Goal: Answer question/provide support

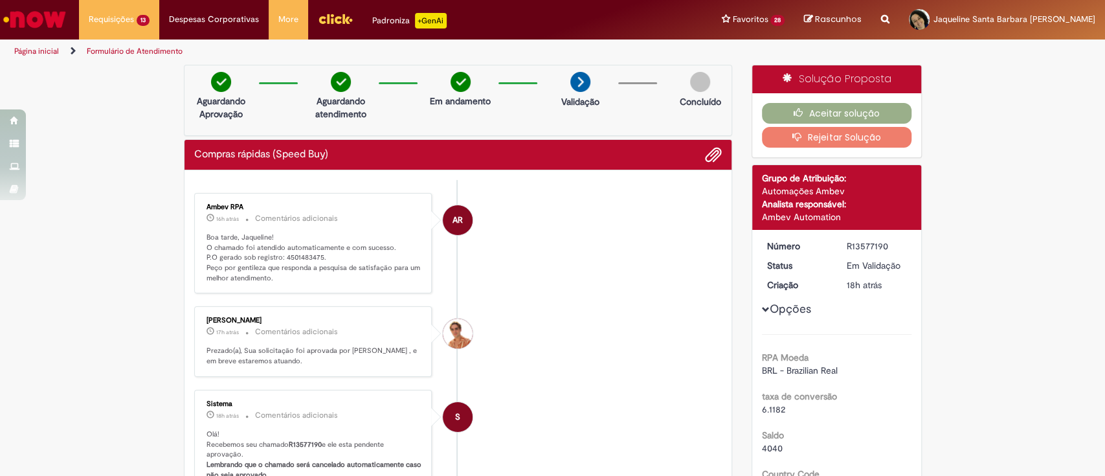
click at [848, 113] on button "Aceitar solução" at bounding box center [837, 113] width 150 height 21
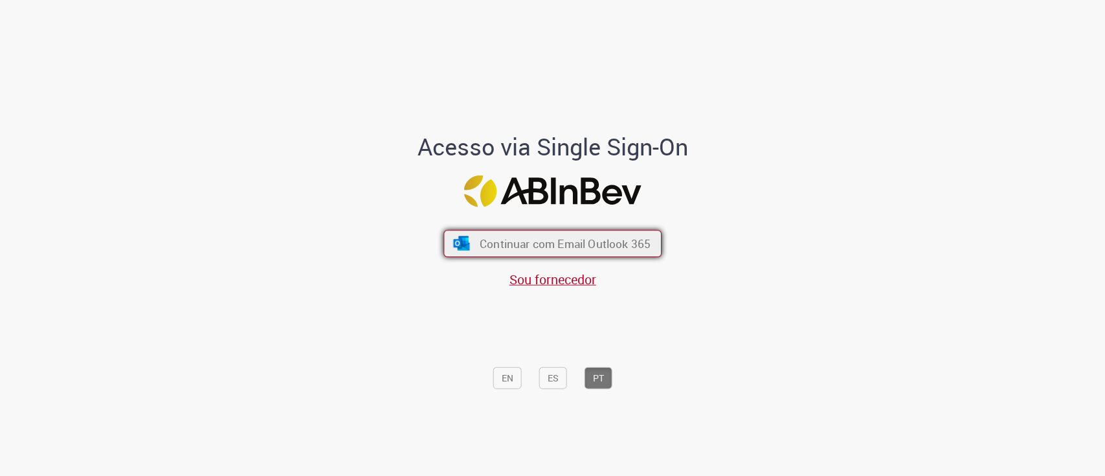
click at [569, 234] on button "Continuar com Email Outlook 365" at bounding box center [552, 243] width 218 height 27
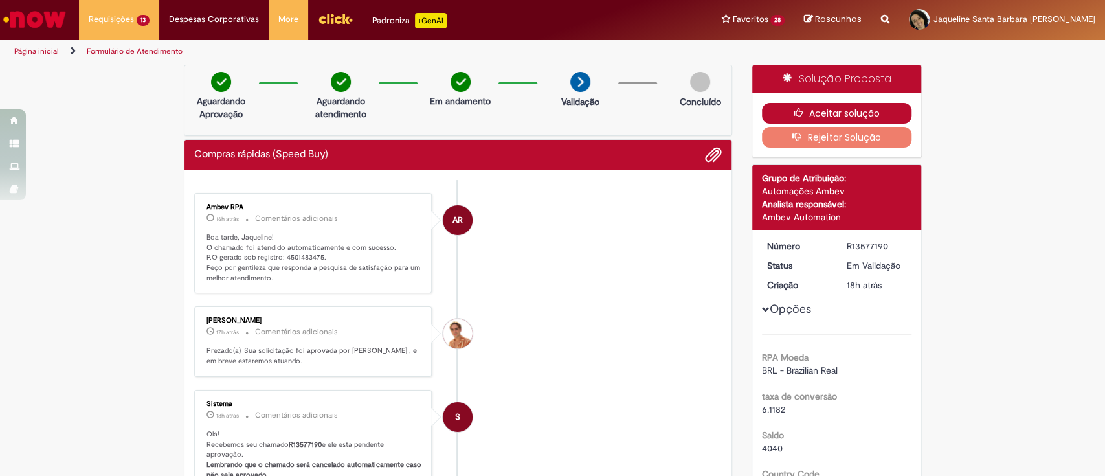
click at [818, 109] on button "Aceitar solução" at bounding box center [837, 113] width 150 height 21
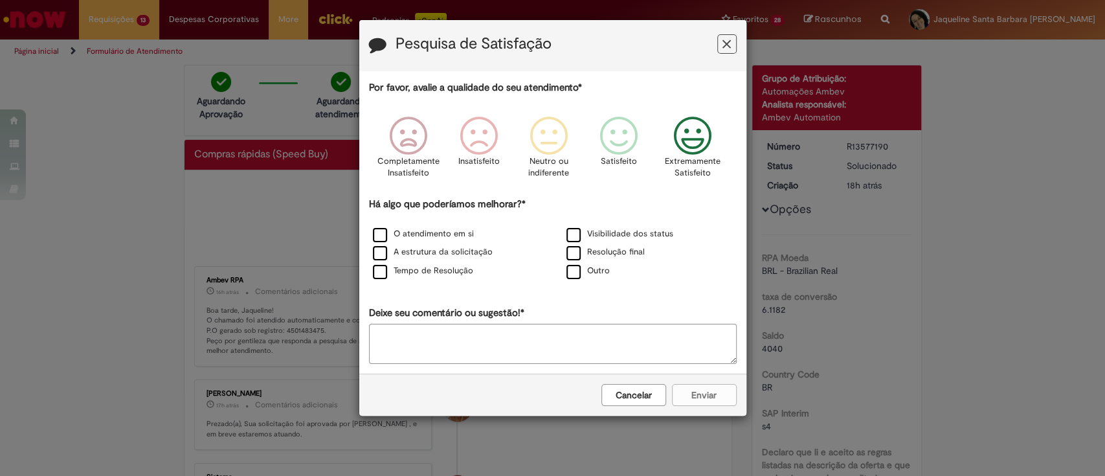
click at [700, 140] on icon "Feedback" at bounding box center [692, 136] width 49 height 39
click at [438, 230] on label "O atendimento em si" at bounding box center [423, 234] width 101 height 12
click at [442, 246] on div "A estrutura da solicitação" at bounding box center [456, 253] width 191 height 16
click at [389, 256] on label "A estrutura da solicitação" at bounding box center [433, 252] width 120 height 12
click at [385, 276] on label "Tempo de Resolução" at bounding box center [423, 271] width 100 height 12
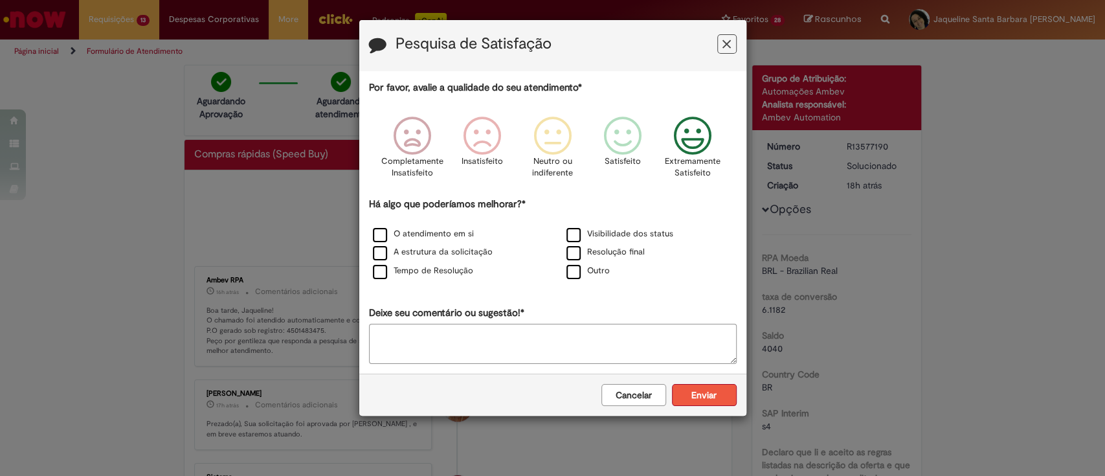
click at [718, 393] on button "Enviar" at bounding box center [704, 395] width 65 height 22
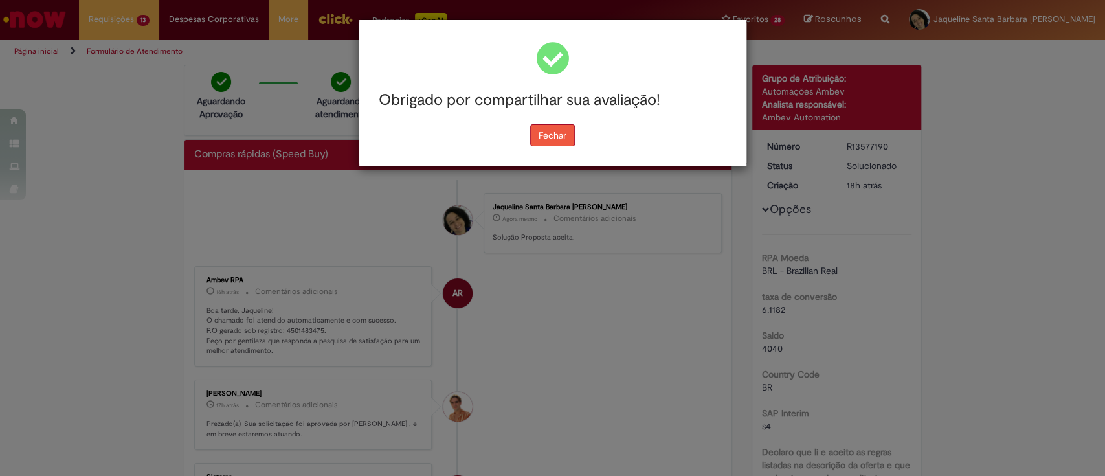
click at [562, 139] on button "Fechar" at bounding box center [552, 135] width 45 height 22
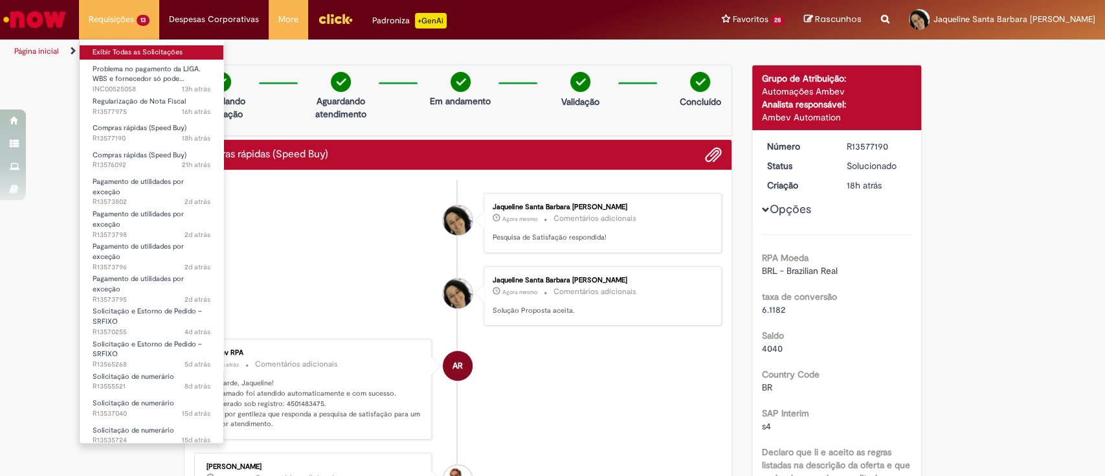
click at [122, 48] on link "Exibir Todas as Solicitações" at bounding box center [152, 52] width 144 height 14
